Goal: Transaction & Acquisition: Obtain resource

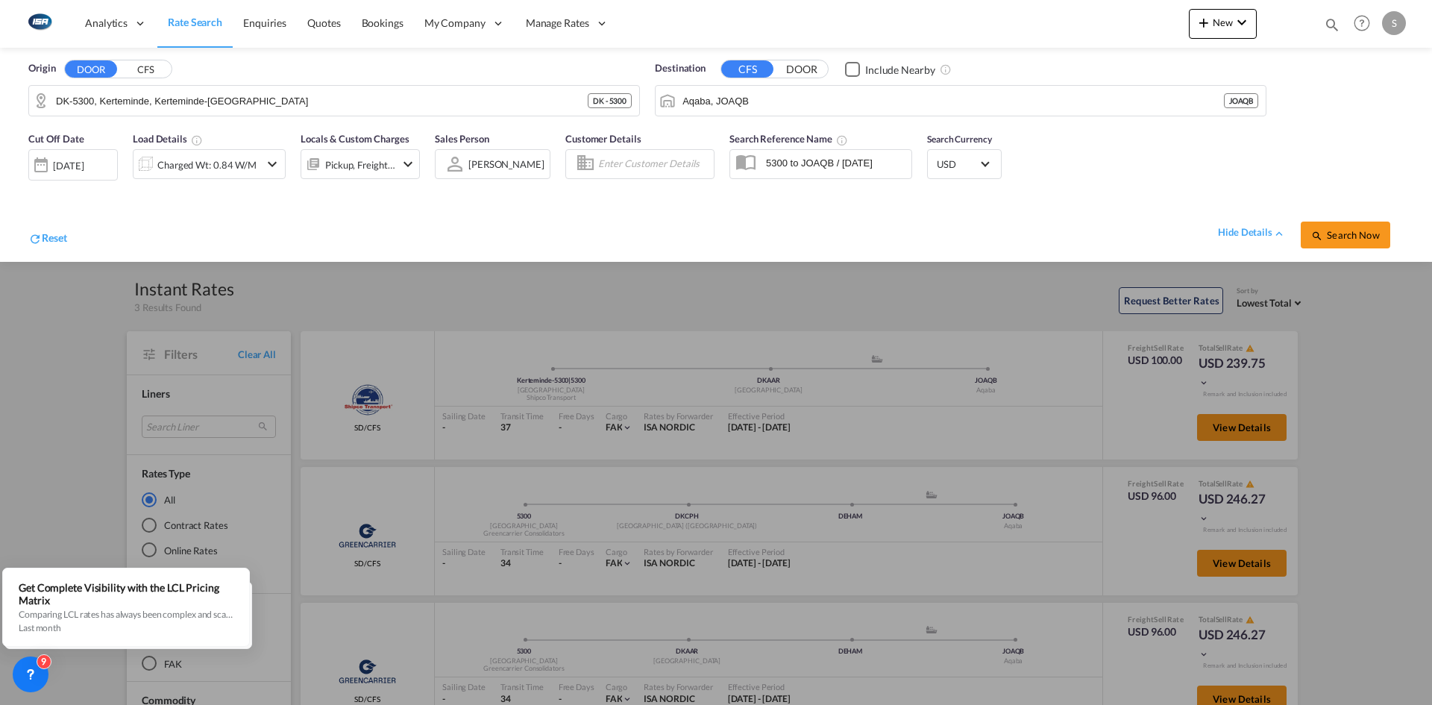
click at [59, 295] on div at bounding box center [716, 352] width 1432 height 705
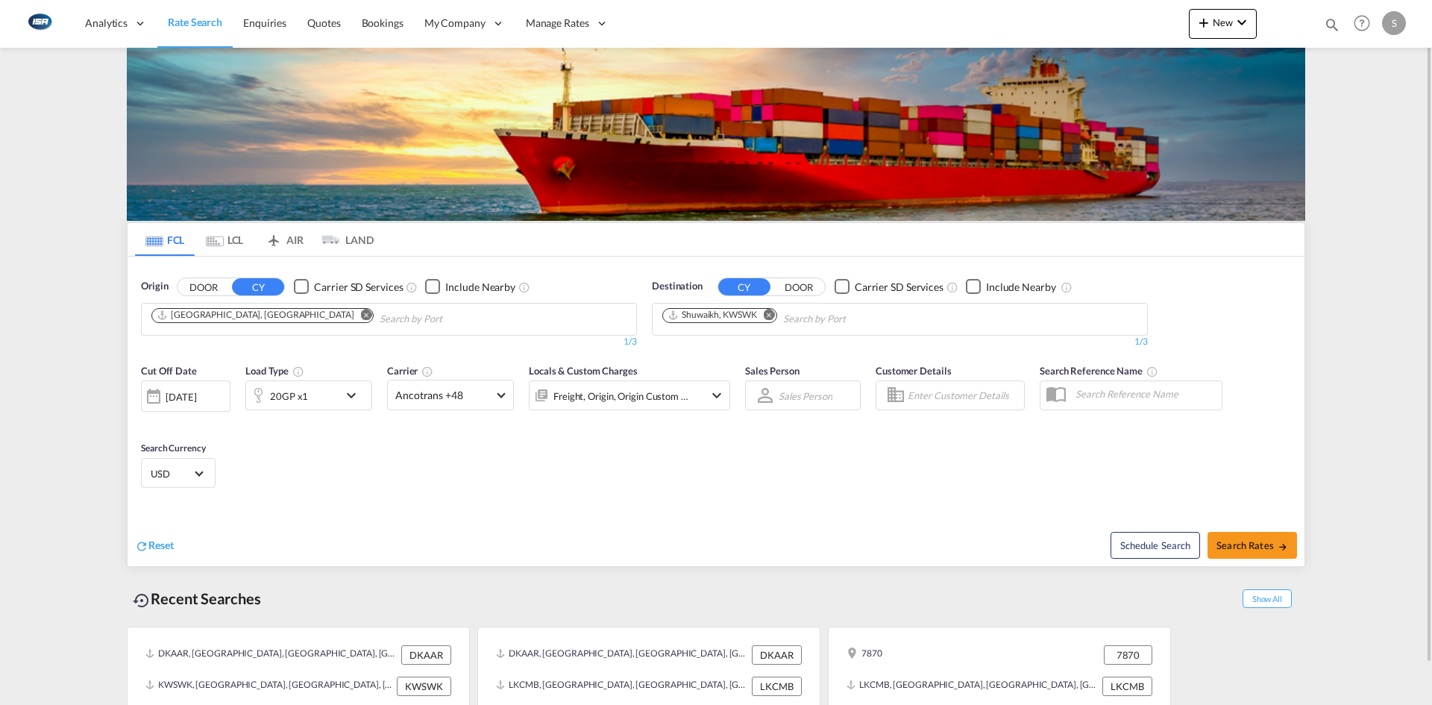
click at [348, 389] on md-icon "icon-chevron-down" at bounding box center [354, 395] width 25 height 18
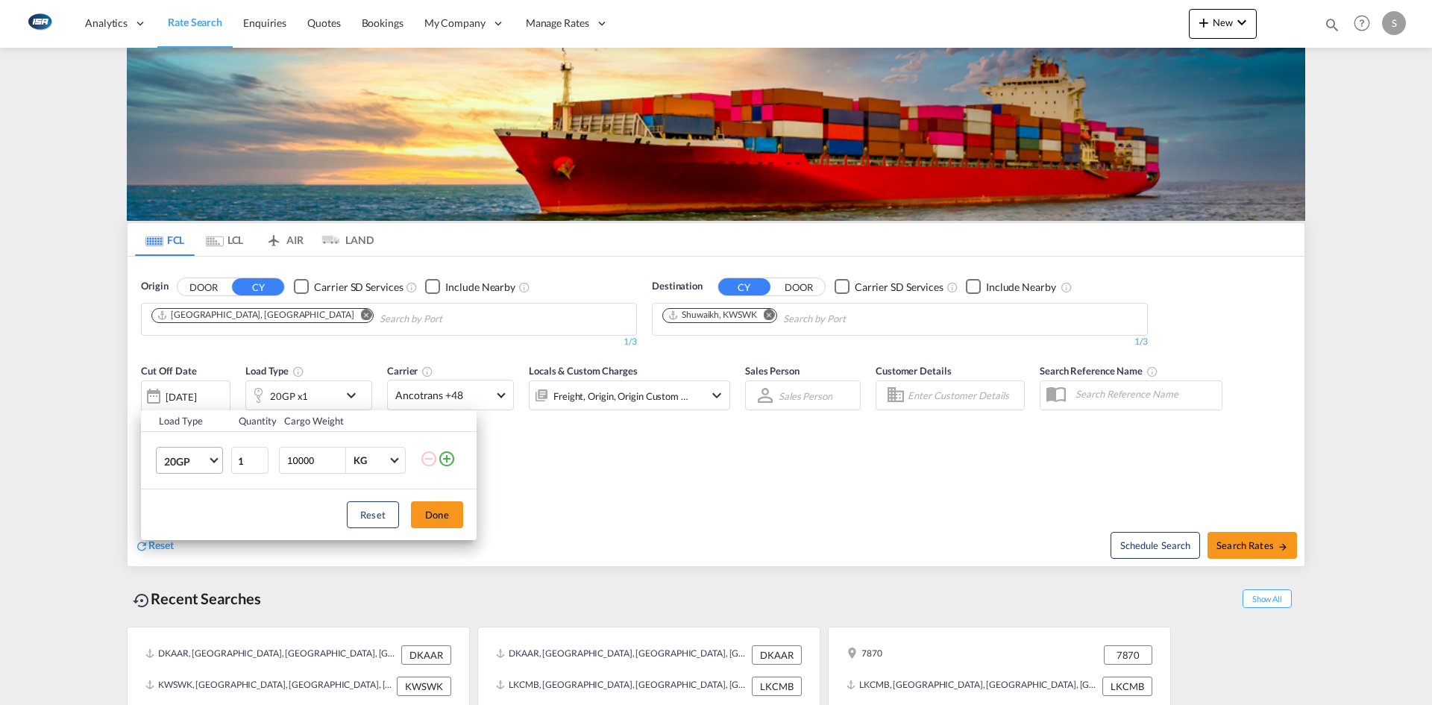
click at [214, 456] on span "Choose: \a20GP" at bounding box center [214, 459] width 8 height 8
click at [203, 530] on md-option "40HC" at bounding box center [202, 533] width 101 height 36
click at [431, 514] on button "Done" at bounding box center [437, 514] width 52 height 27
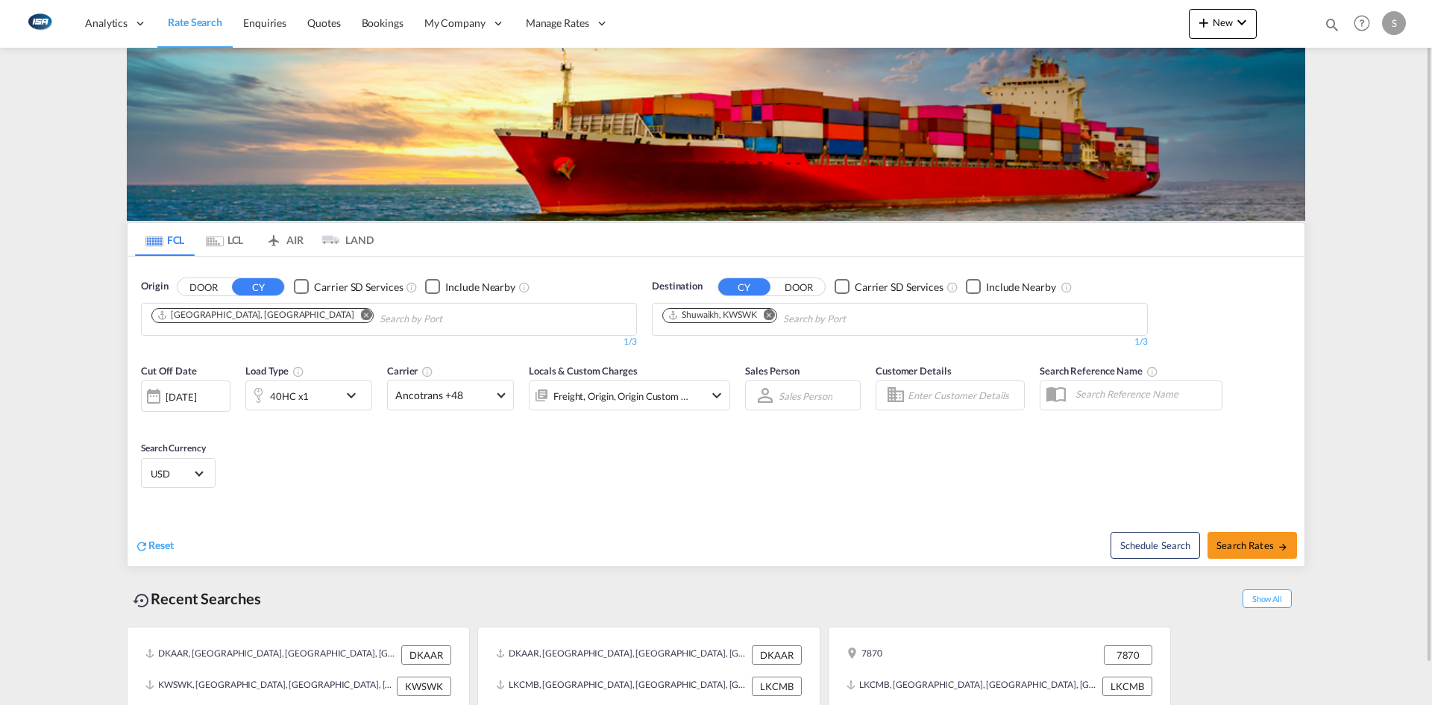
click at [361, 314] on md-icon "Remove" at bounding box center [366, 314] width 11 height 11
click at [268, 320] on input "Chips input." at bounding box center [222, 319] width 142 height 24
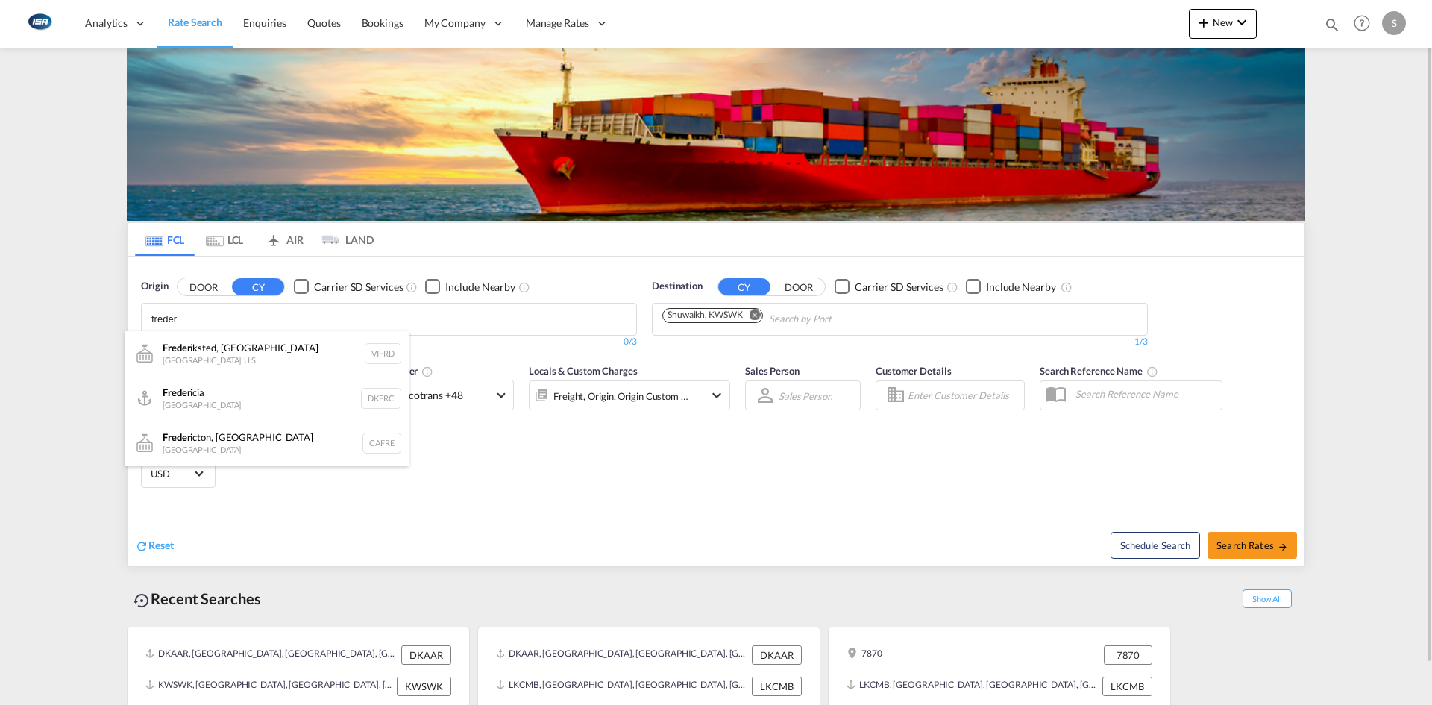
type input "freder"
click at [239, 392] on div "Freder icia Denmark DKFRC" at bounding box center [266, 398] width 283 height 45
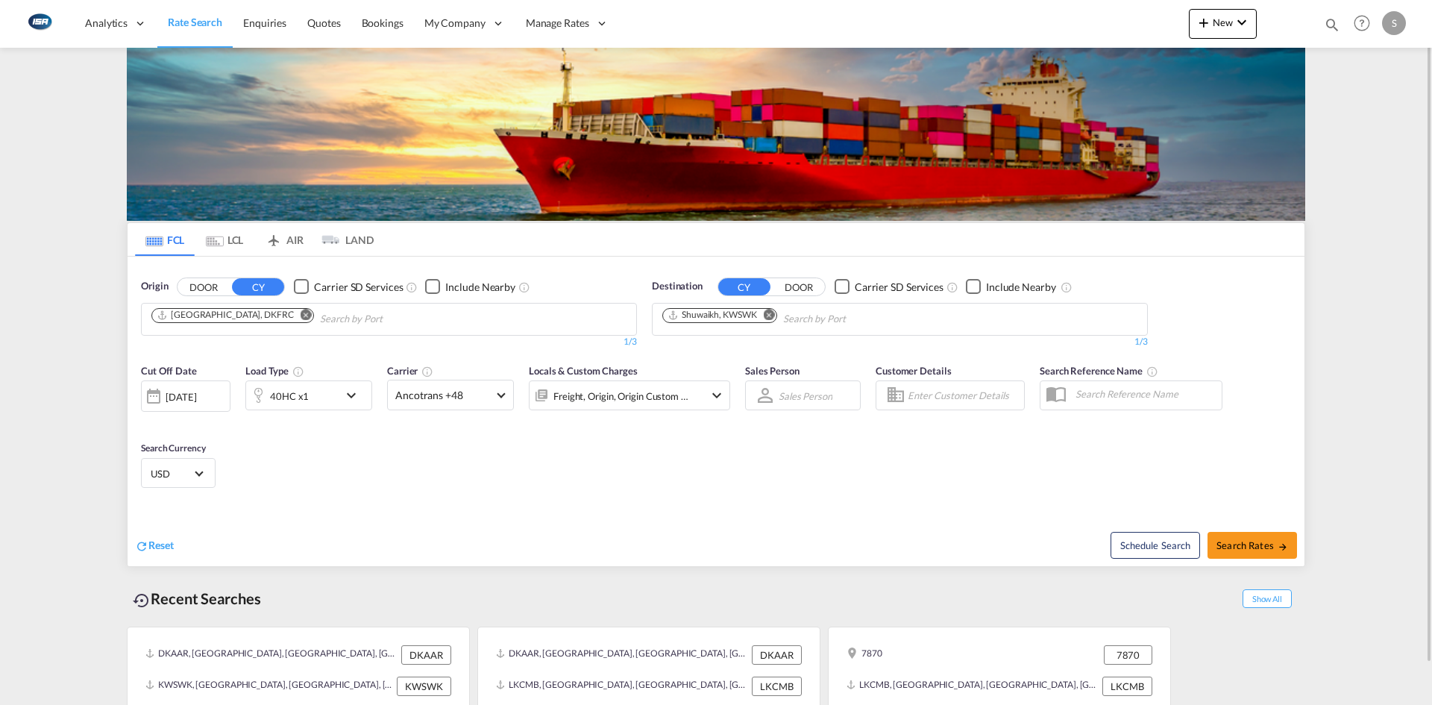
click at [768, 313] on md-icon "Remove" at bounding box center [769, 314] width 11 height 11
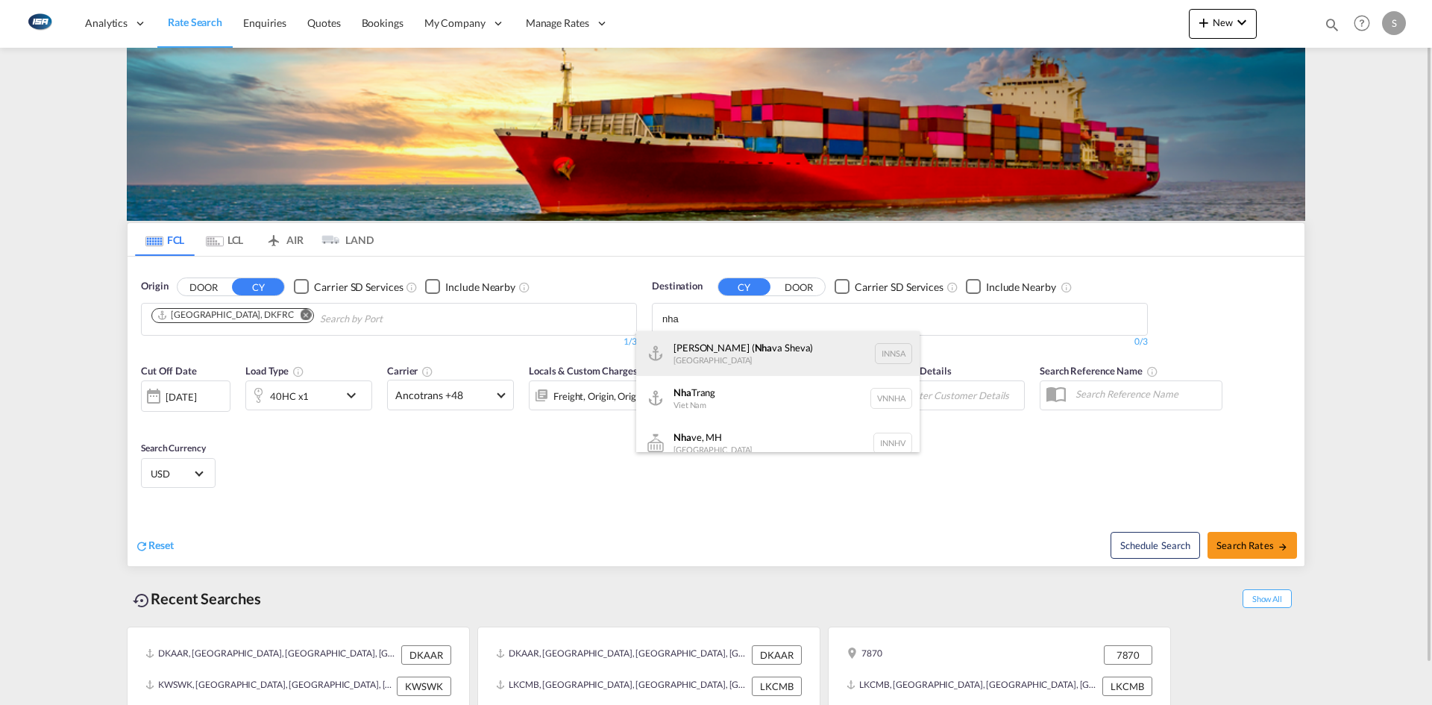
type input "nha"
click at [779, 353] on div "Jawaharlal Nehru ( Nha va Sheva) India INNSA" at bounding box center [777, 353] width 283 height 45
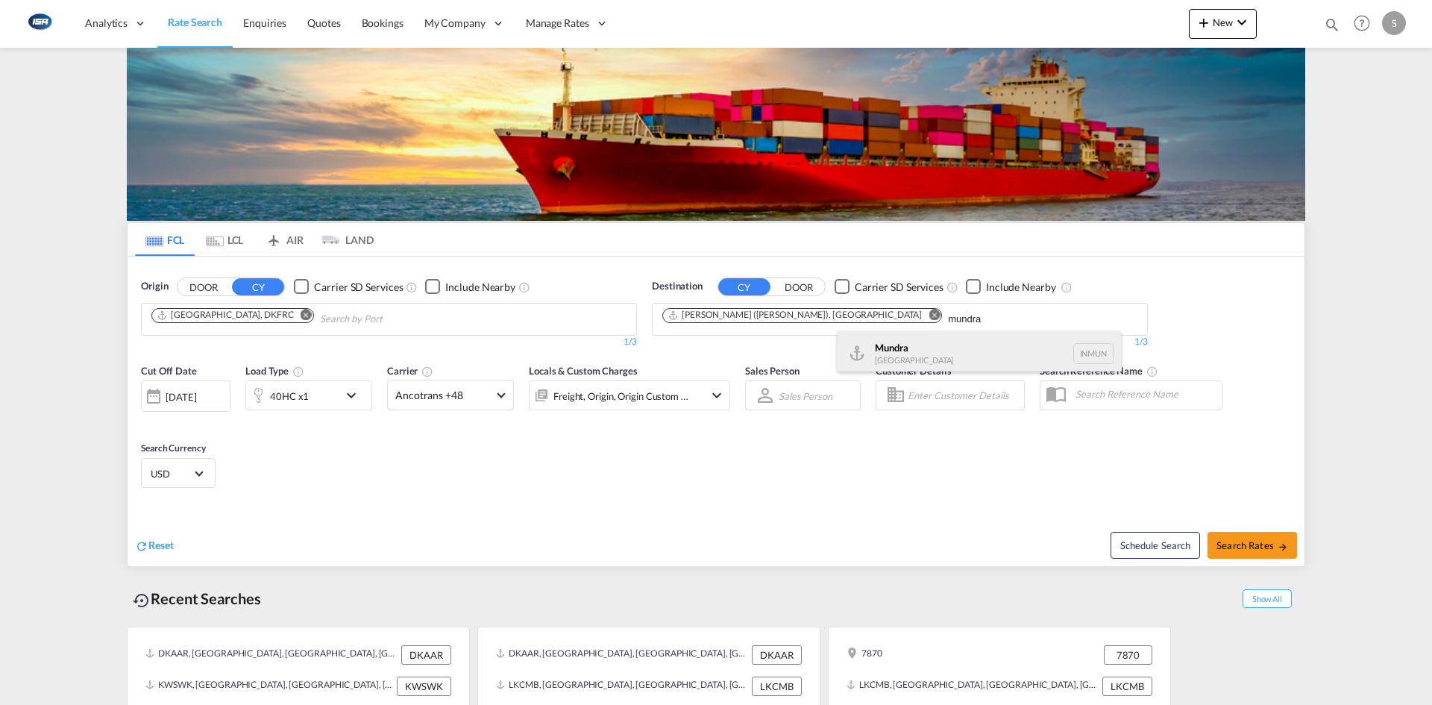
type input "mundra"
click at [954, 343] on div "Mundra India INMUN" at bounding box center [979, 353] width 283 height 45
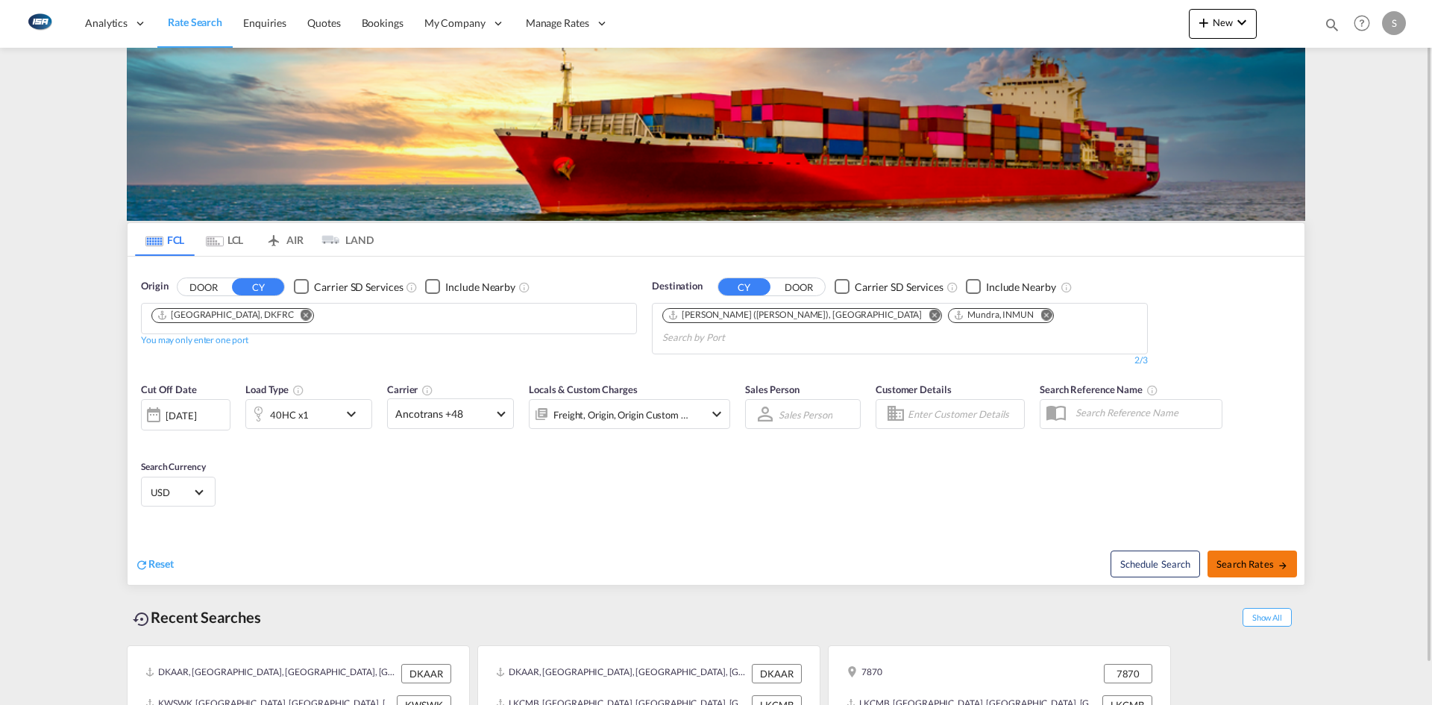
click at [1246, 550] on button "Search Rates" at bounding box center [1253, 563] width 90 height 27
type input "DKFRC to INNSA,INMUN / 7 Oct 2025"
